Goal: Task Accomplishment & Management: Manage account settings

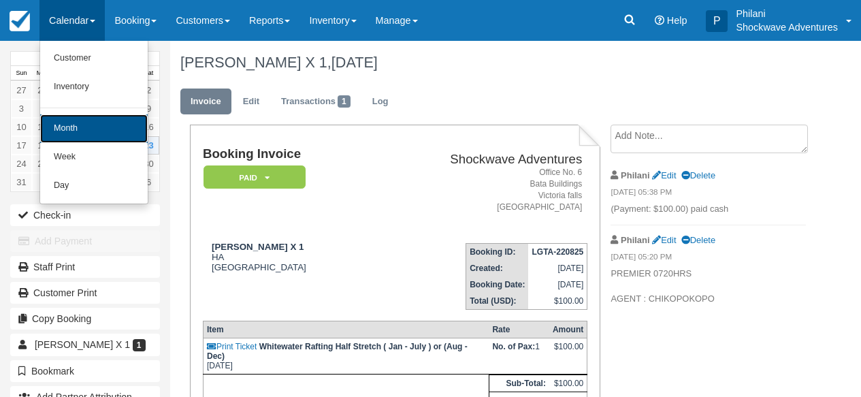
click at [103, 133] on link "Month" at bounding box center [94, 128] width 108 height 29
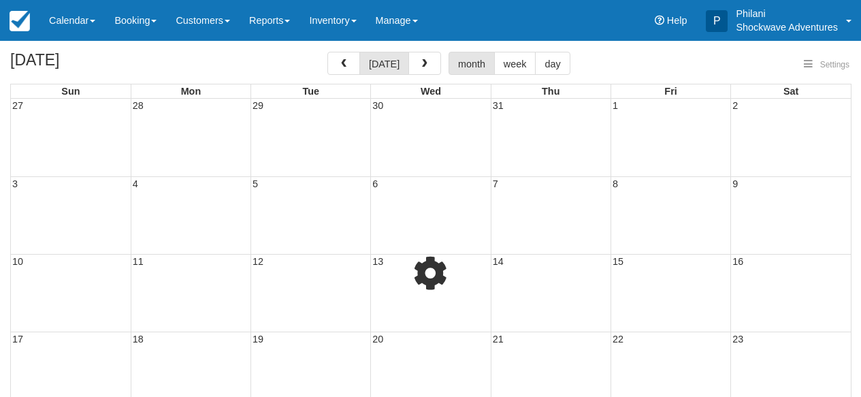
select select
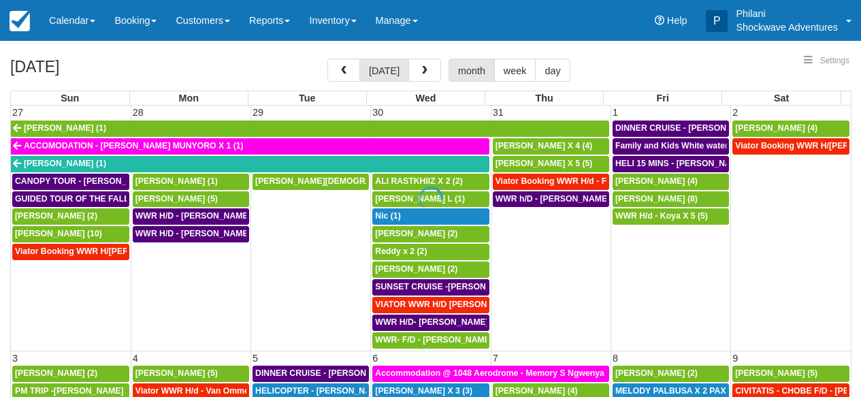
select select
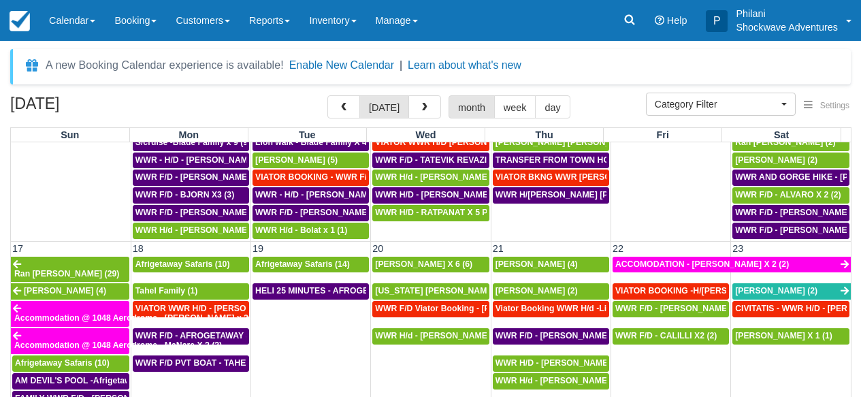
scroll to position [784, 0]
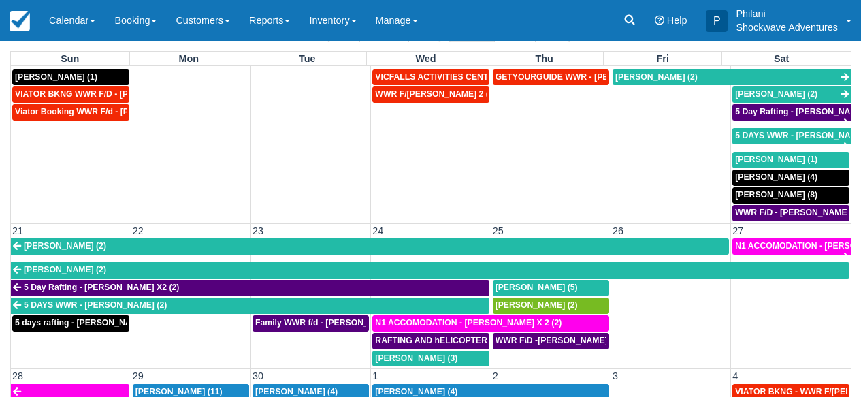
scroll to position [217, 0]
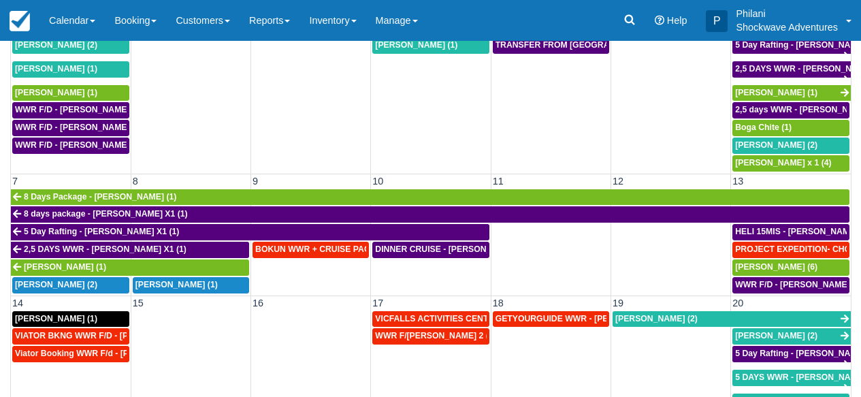
scroll to position [162, 0]
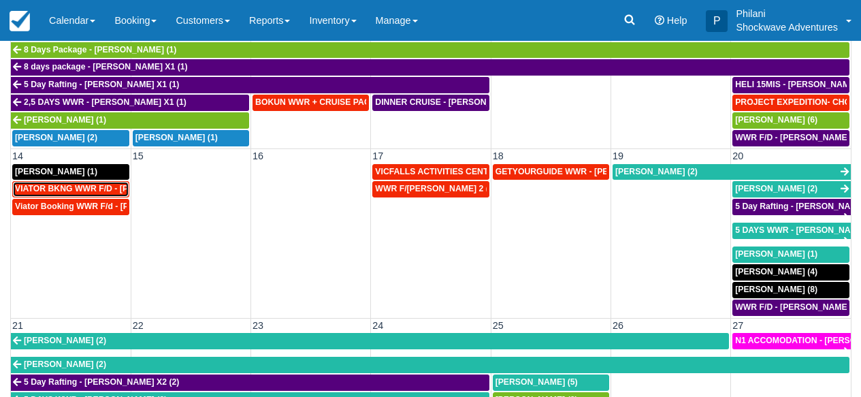
click at [107, 193] on span "VIATOR BKNG WWR F/D - [PERSON_NAME] X 1 (1)" at bounding box center [116, 189] width 202 height 10
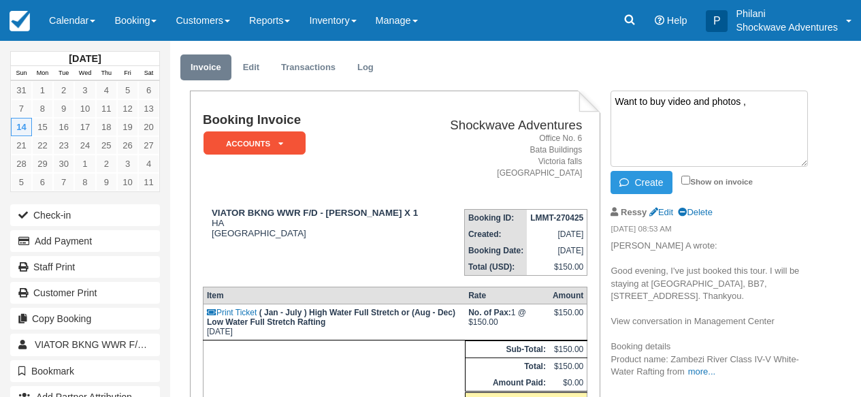
scroll to position [33, 0]
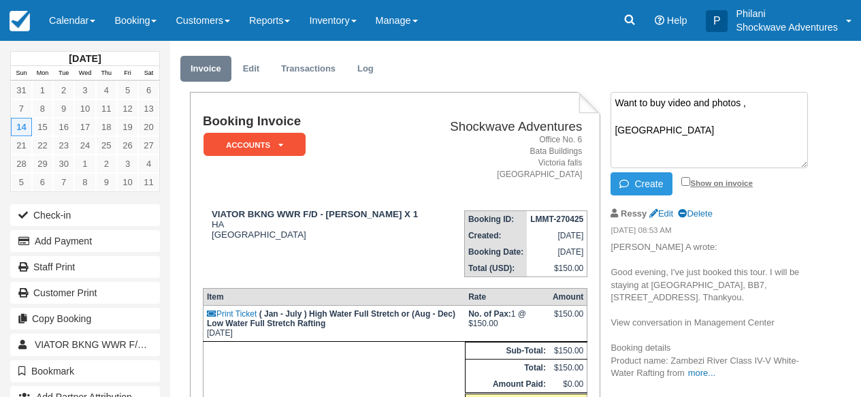
type textarea "Want to buy video and photos , kabakwe lodge"
drag, startPoint x: 685, startPoint y: 179, endPoint x: 654, endPoint y: 185, distance: 31.9
click at [685, 179] on input "Show on invoice" at bounding box center [686, 181] width 9 height 9
checkbox input "true"
click at [642, 186] on button "Create" at bounding box center [641, 183] width 61 height 23
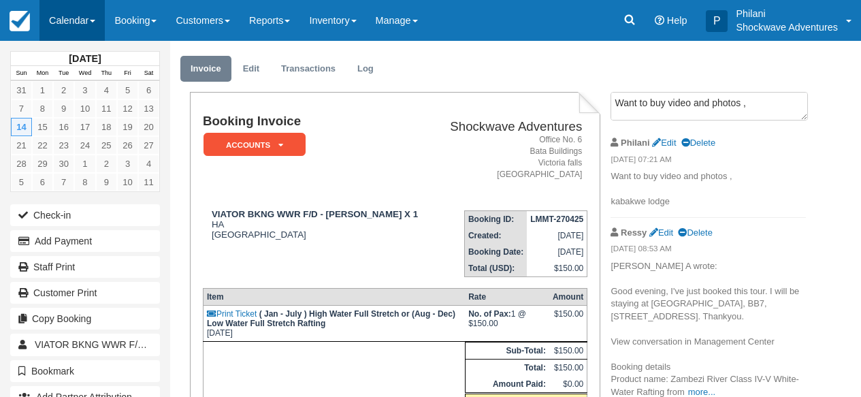
click at [84, 18] on link "Calendar" at bounding box center [71, 20] width 65 height 41
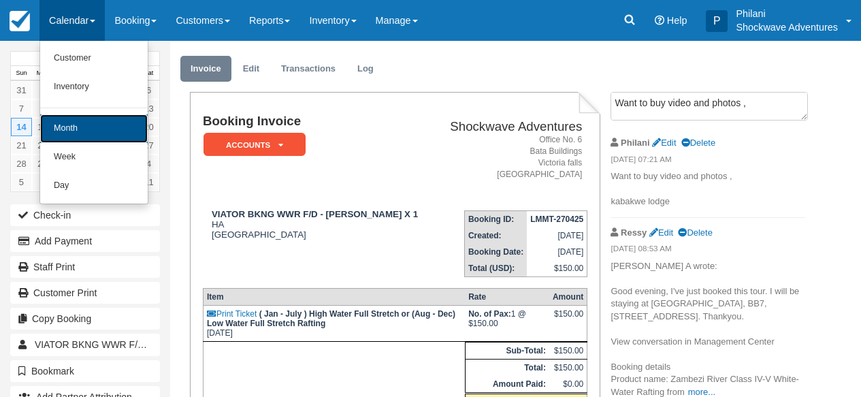
click at [90, 129] on link "Month" at bounding box center [94, 128] width 108 height 29
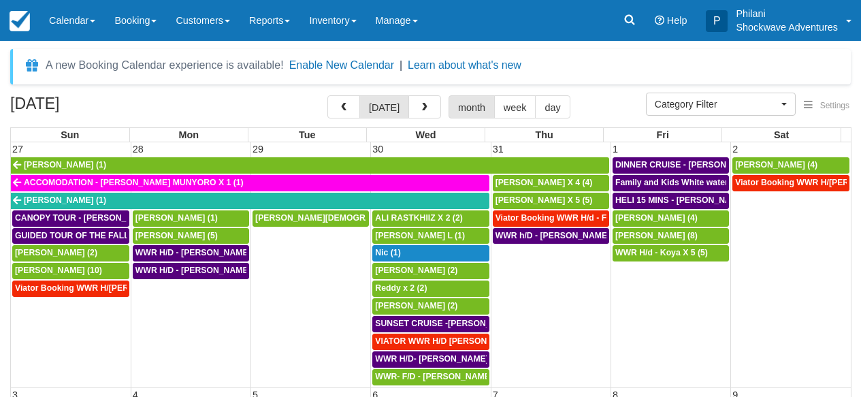
select select
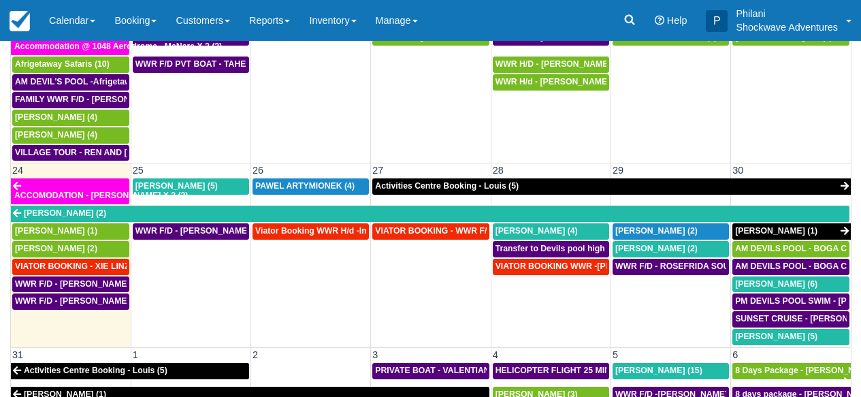
scroll to position [797, 0]
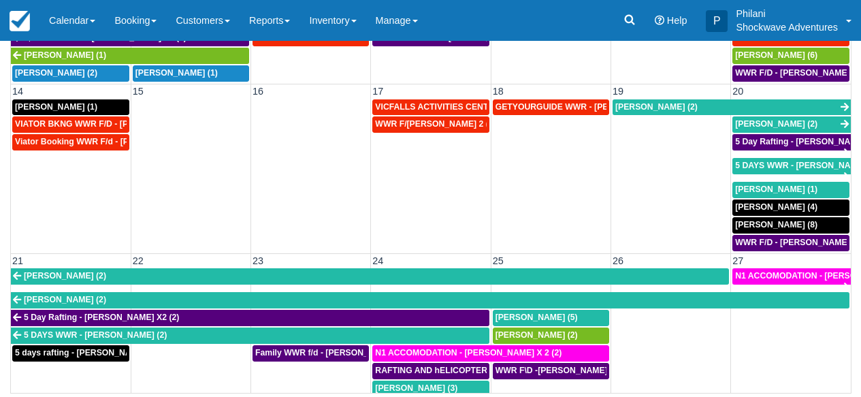
scroll to position [89, 0]
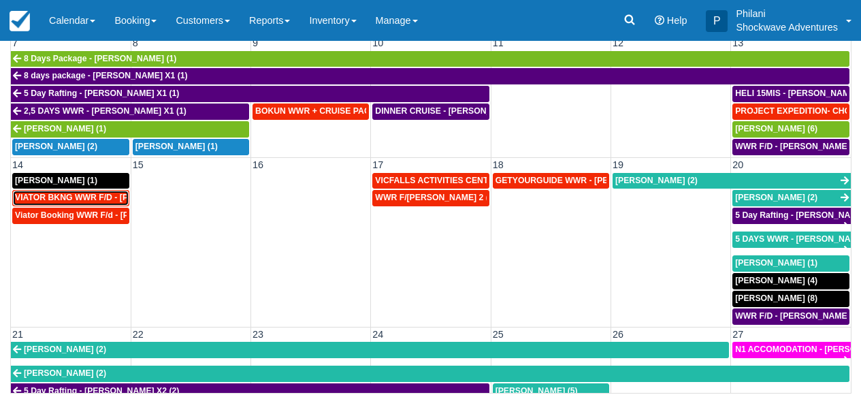
click at [113, 200] on span "VIATOR BKNG WWR F/D - [PERSON_NAME] X 1 (1)" at bounding box center [116, 198] width 202 height 10
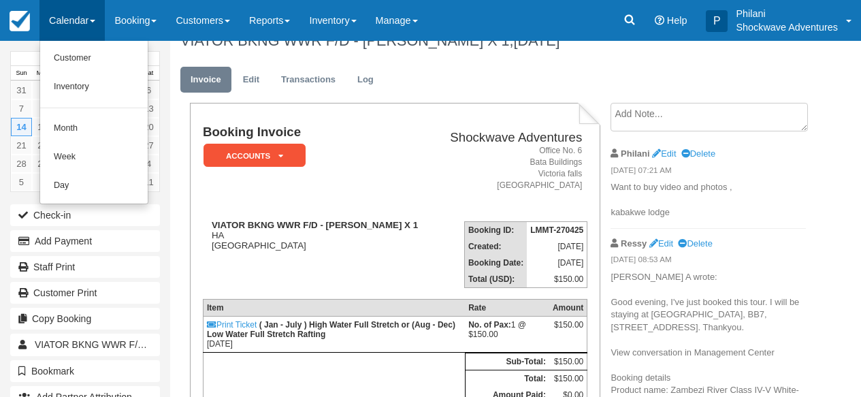
scroll to position [22, 0]
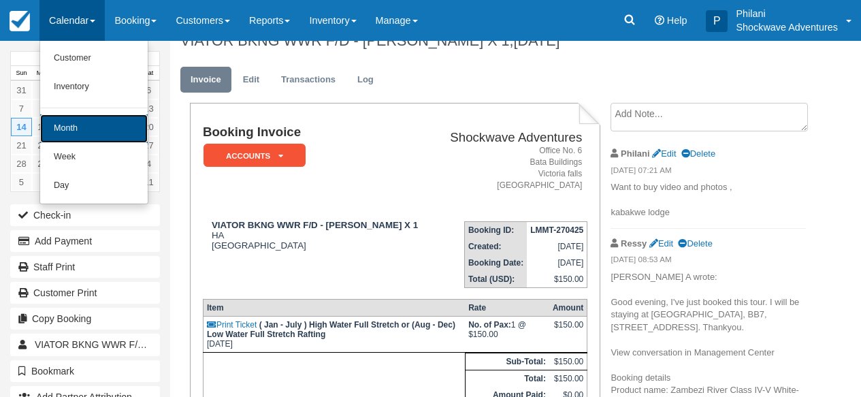
click at [94, 125] on link "Month" at bounding box center [94, 128] width 108 height 29
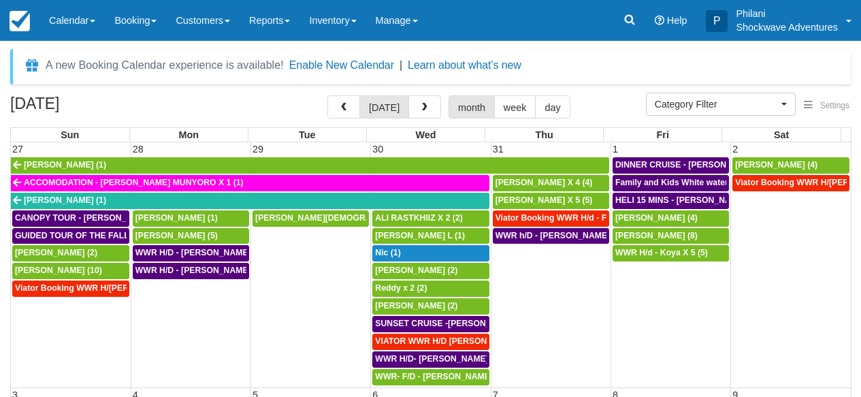
select select
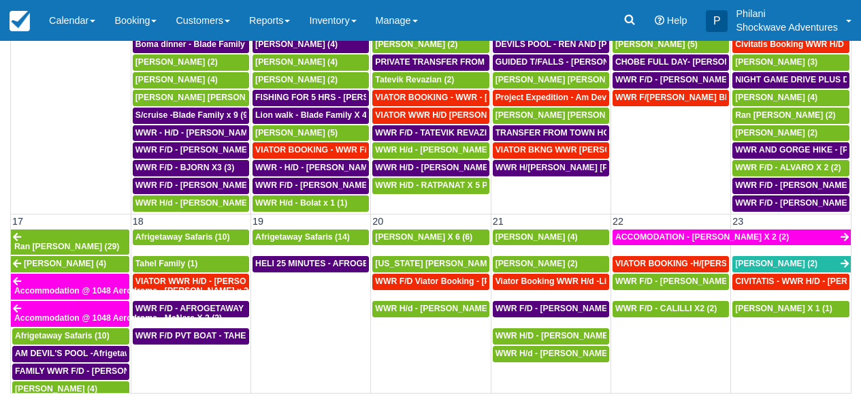
scroll to position [570, 0]
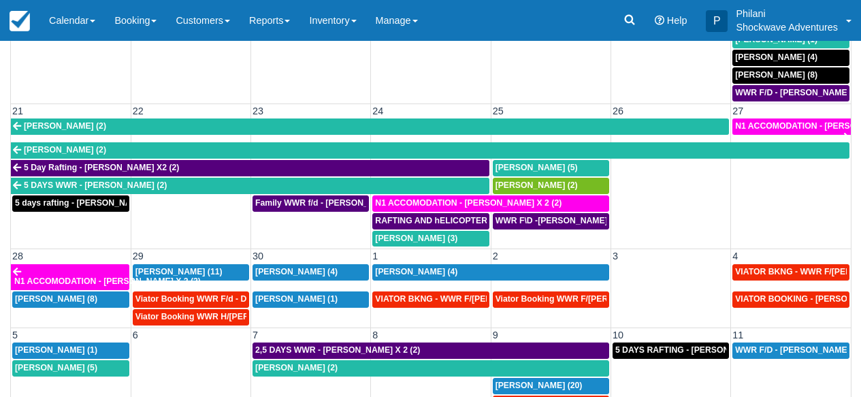
scroll to position [101, 0]
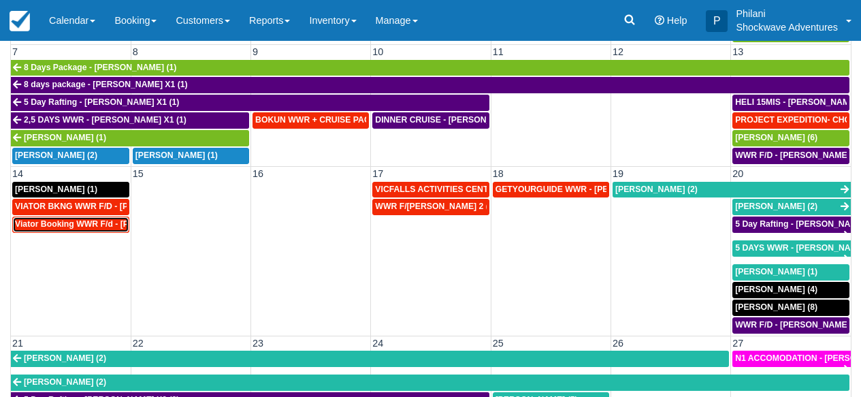
click at [99, 226] on span "Viator Booking WWR F/d - [PERSON_NAME] X 1 (1)" at bounding box center [116, 224] width 202 height 10
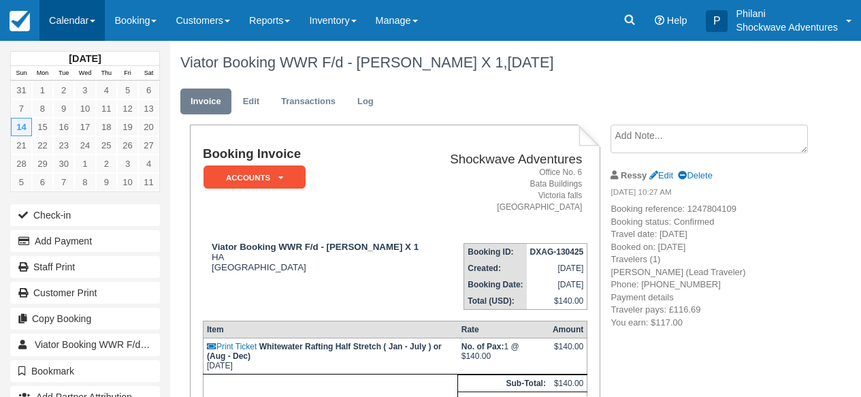
click at [67, 15] on link "Calendar" at bounding box center [71, 20] width 65 height 41
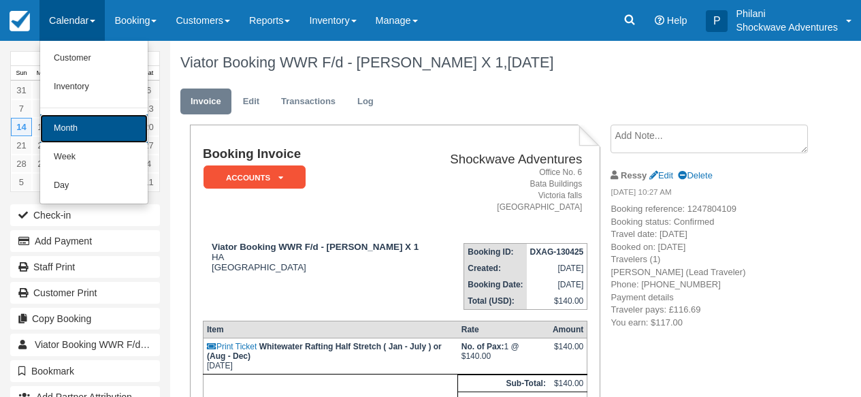
click at [100, 126] on link "Month" at bounding box center [94, 128] width 108 height 29
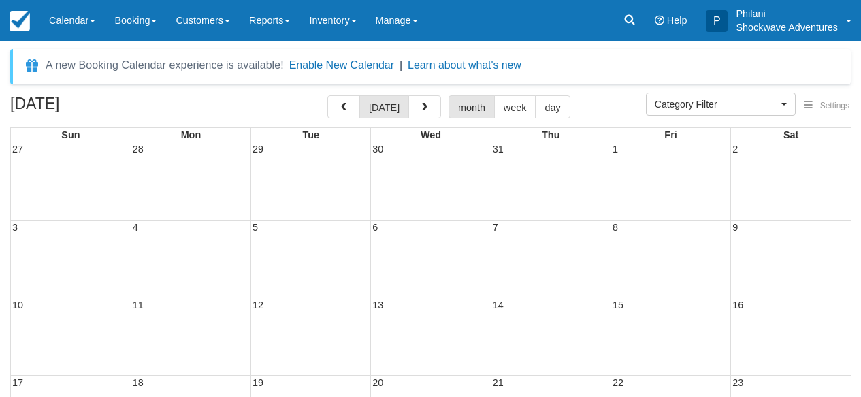
select select
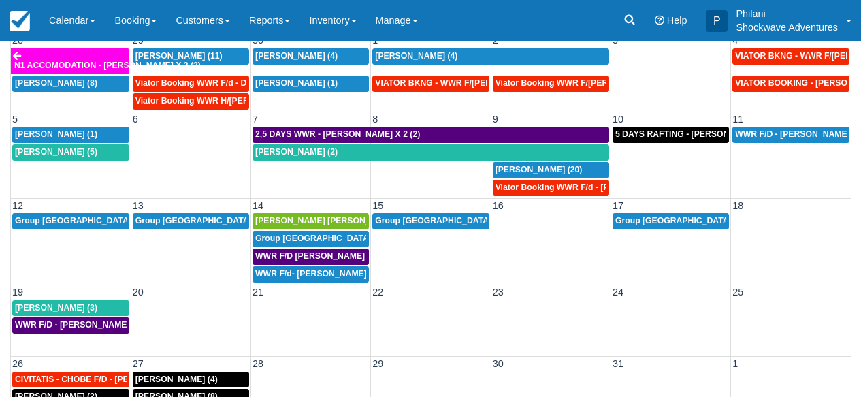
scroll to position [54, 0]
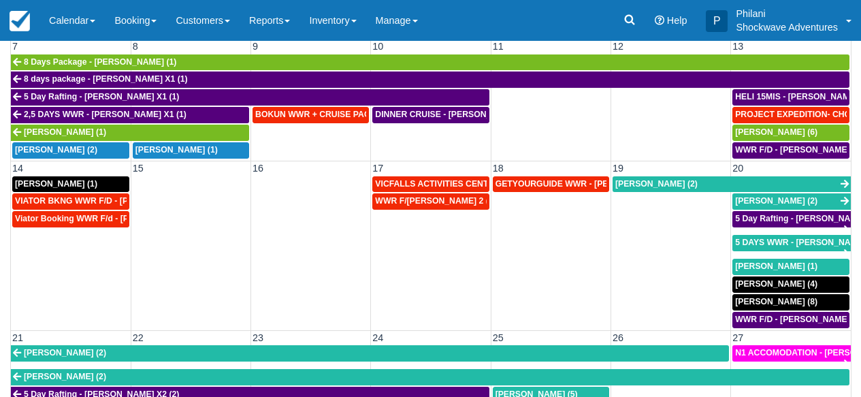
scroll to position [220, 0]
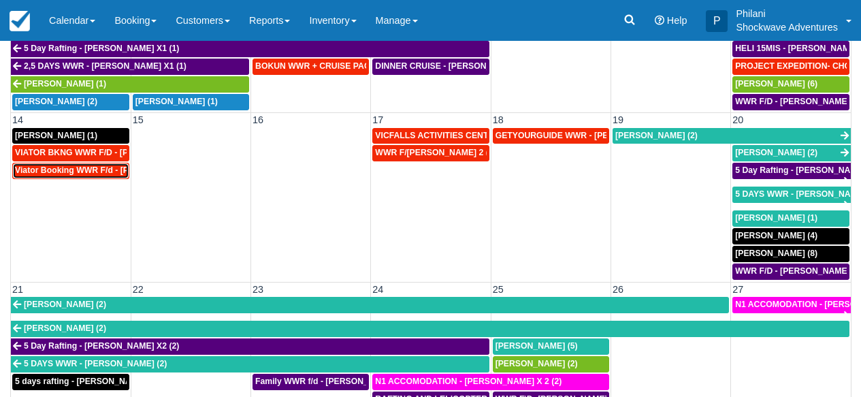
click at [116, 170] on span "Viator Booking WWR F/d - [PERSON_NAME] X 1 (1)" at bounding box center [116, 170] width 202 height 10
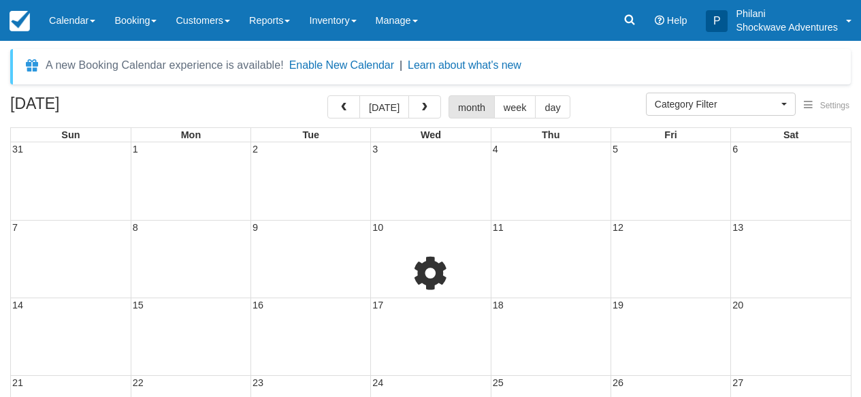
select select
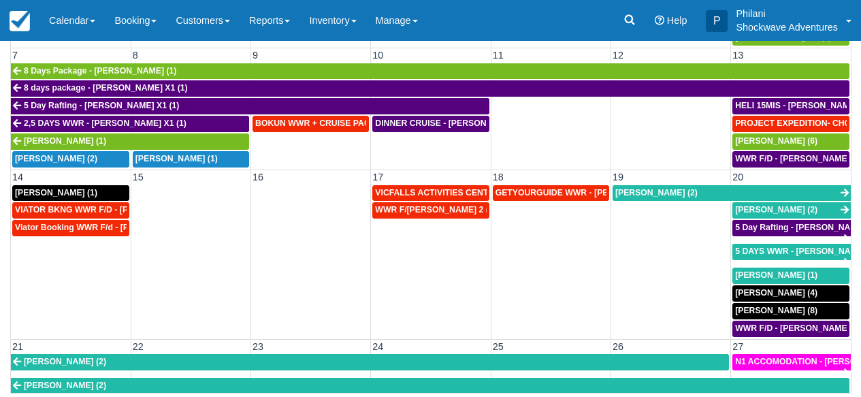
scroll to position [15, 0]
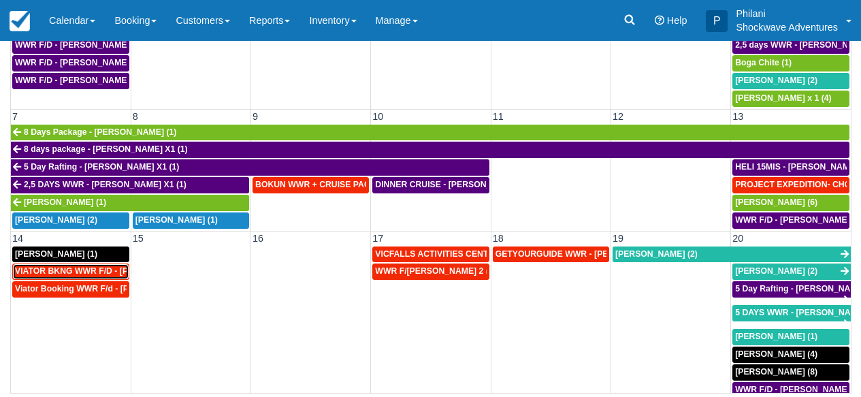
click at [112, 273] on span "VIATOR BKNG WWR F/D - Suman Agarwal X 1 (1)" at bounding box center [116, 271] width 202 height 10
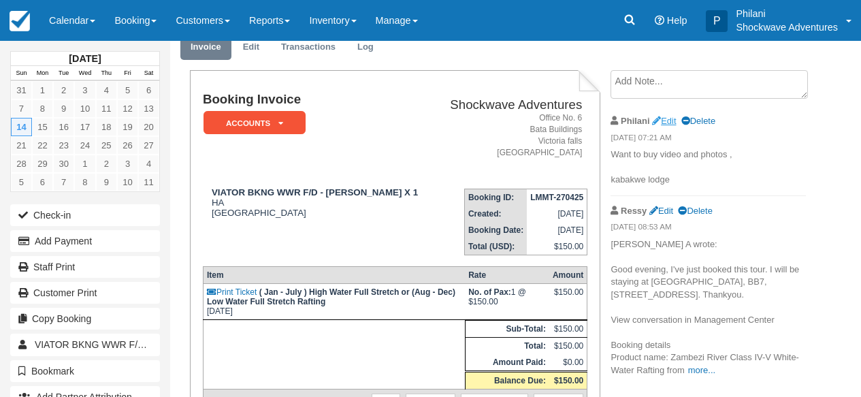
scroll to position [54, 0]
click at [673, 118] on link "Edit" at bounding box center [664, 121] width 24 height 10
type textarea "Want to buy video and photos , kabakwe lodge"
checkbox input "true"
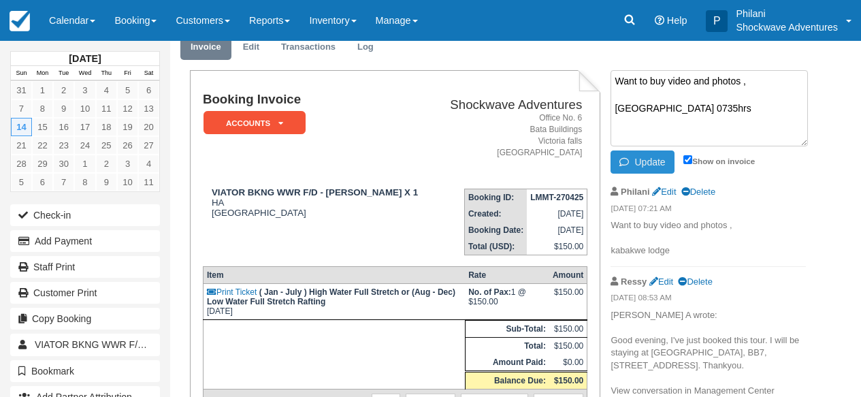
type textarea "Want to buy video and photos , kabakwe lodge 0735hrs"
click at [651, 160] on button "Update" at bounding box center [642, 161] width 63 height 23
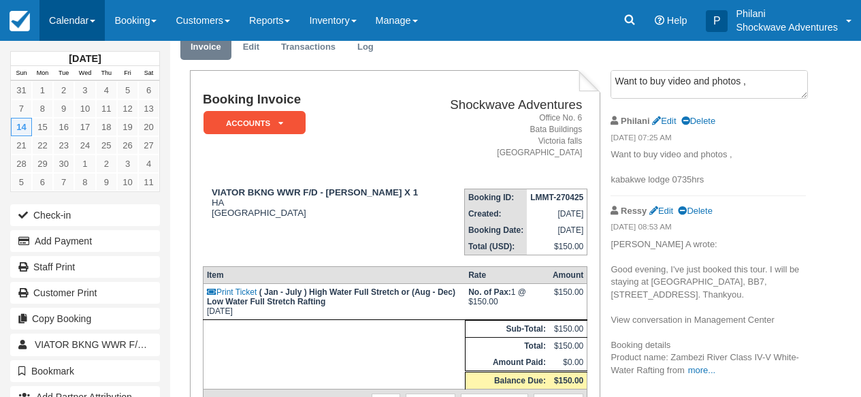
click at [71, 21] on link "Calendar" at bounding box center [71, 20] width 65 height 41
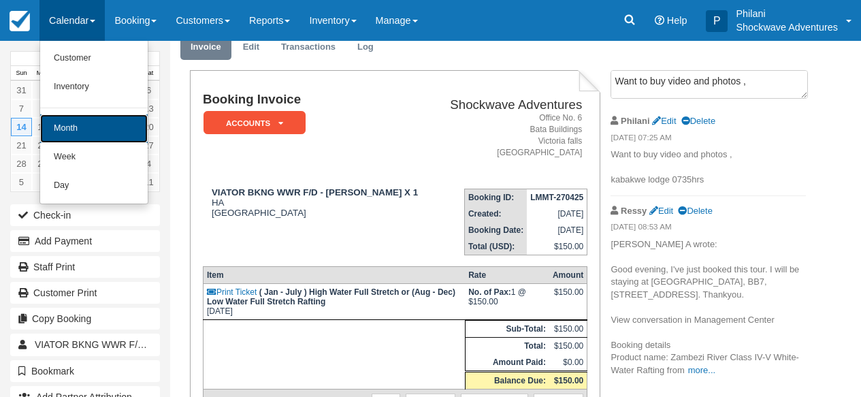
click at [95, 124] on link "Month" at bounding box center [94, 128] width 108 height 29
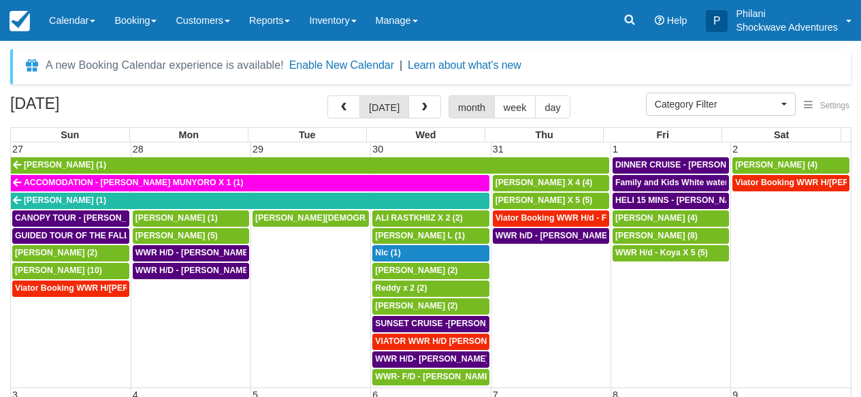
select select
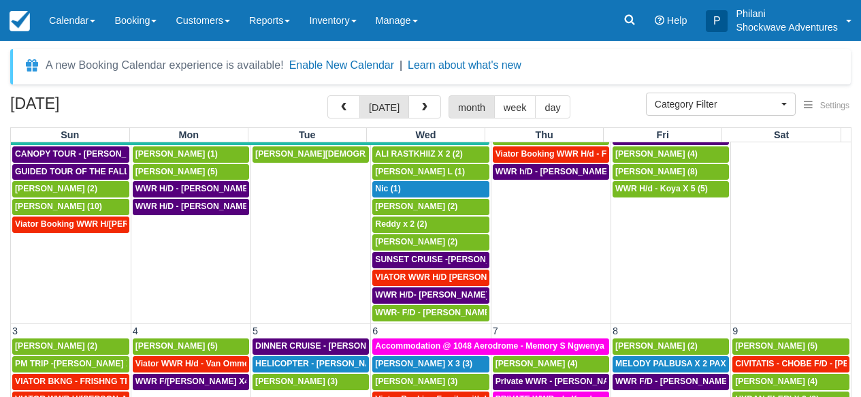
scroll to position [135, 0]
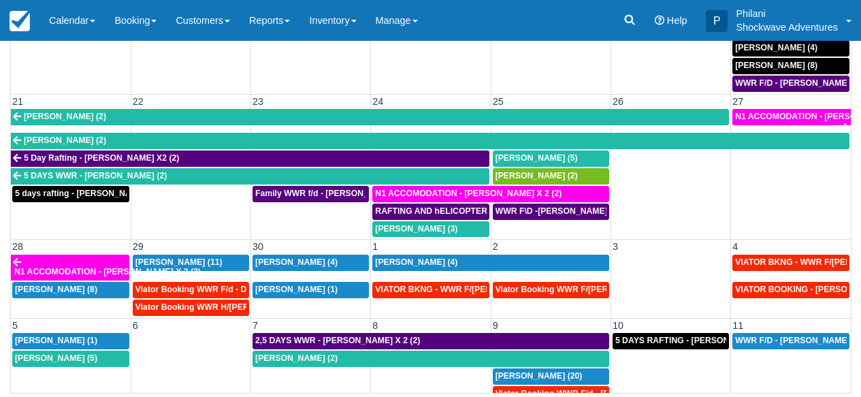
scroll to position [334, 0]
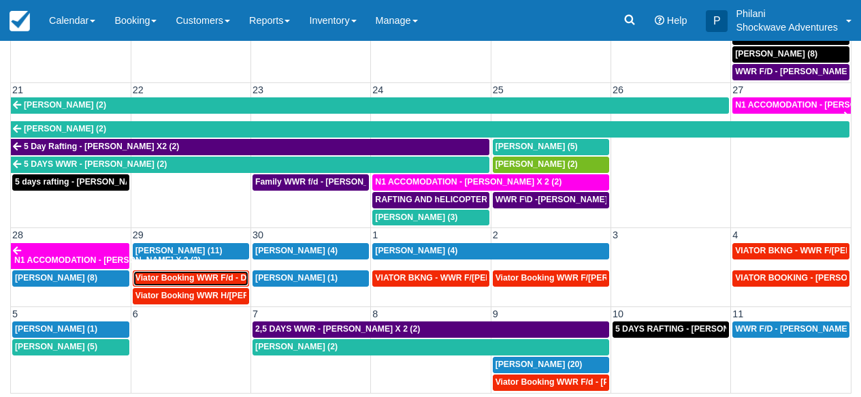
click at [237, 274] on span "Viator Booking WWR F/d - Duty Sarah X 2 (2)" at bounding box center [243, 278] width 216 height 10
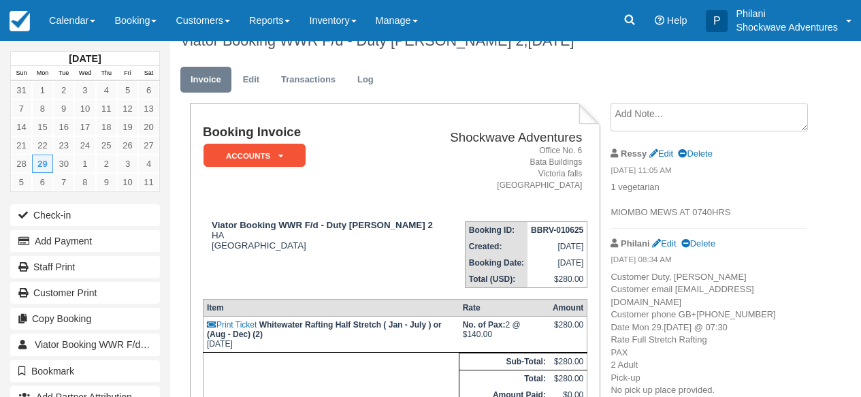
scroll to position [22, 0]
click at [85, 27] on link "Calendar" at bounding box center [71, 20] width 65 height 41
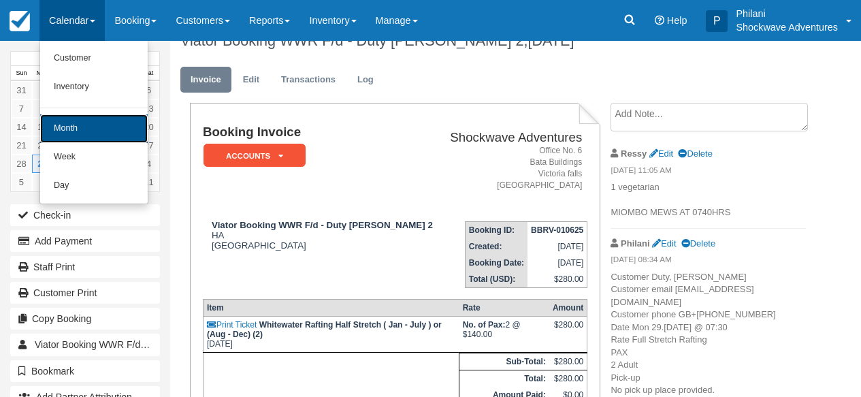
click at [95, 129] on link "Month" at bounding box center [94, 128] width 108 height 29
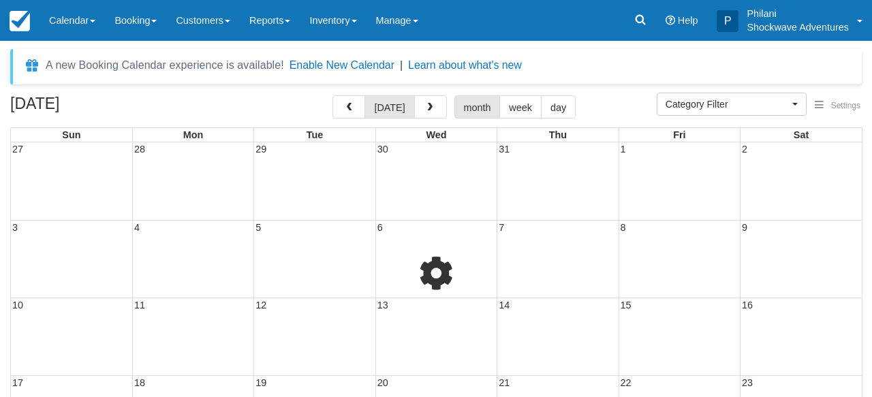
select select
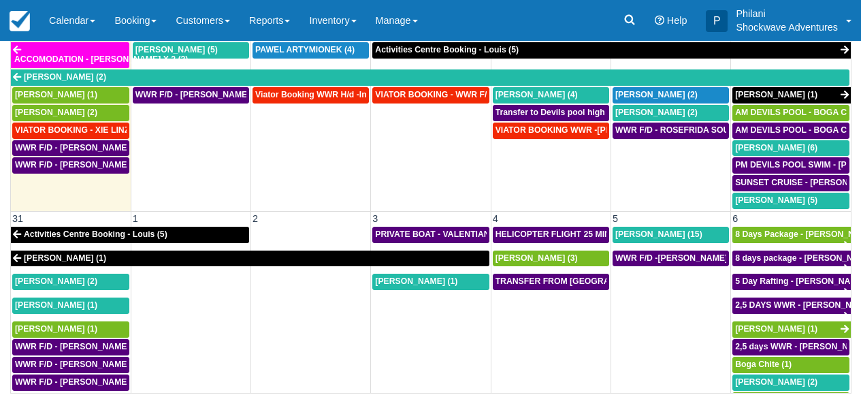
scroll to position [852, 0]
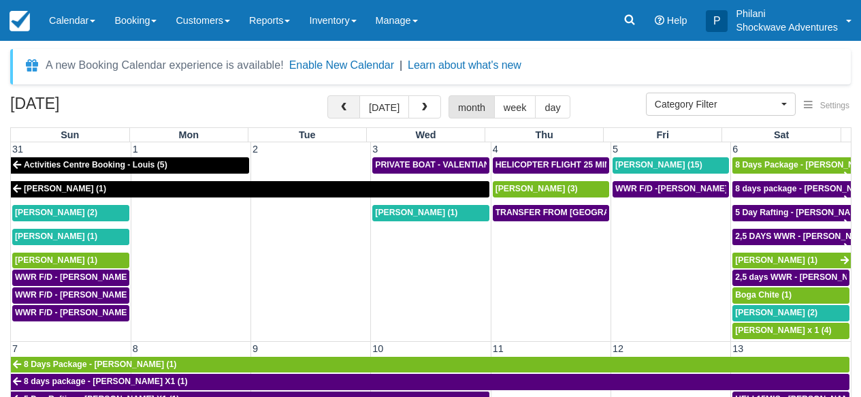
click at [349, 108] on span "button" at bounding box center [344, 108] width 10 height 10
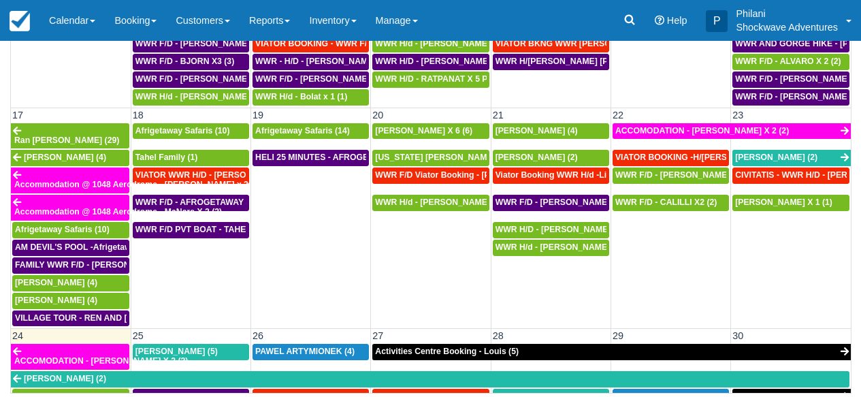
scroll to position [533, 0]
